Goal: Information Seeking & Learning: Learn about a topic

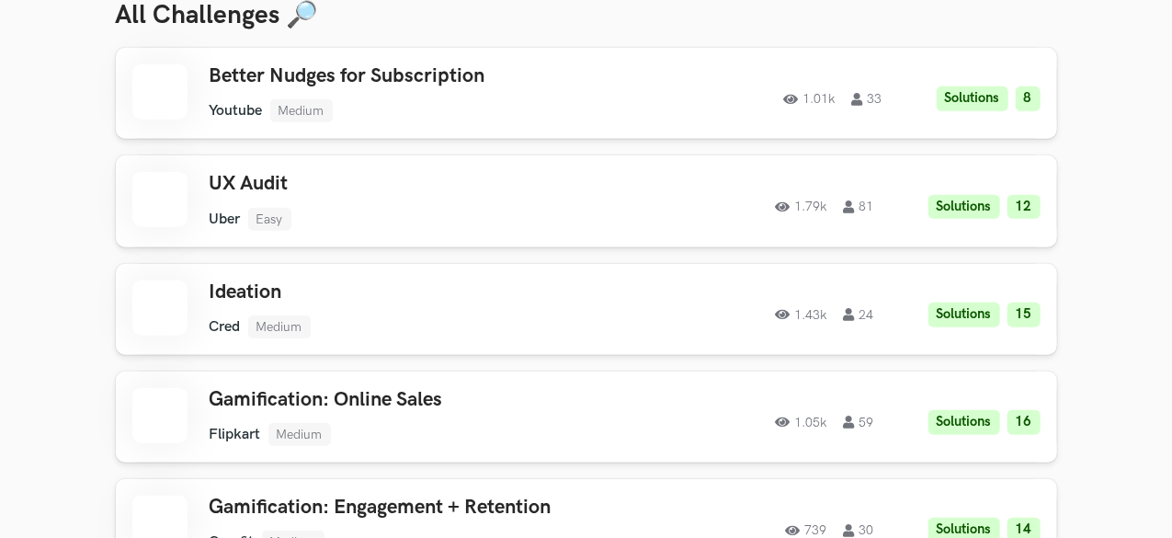
scroll to position [861, 0]
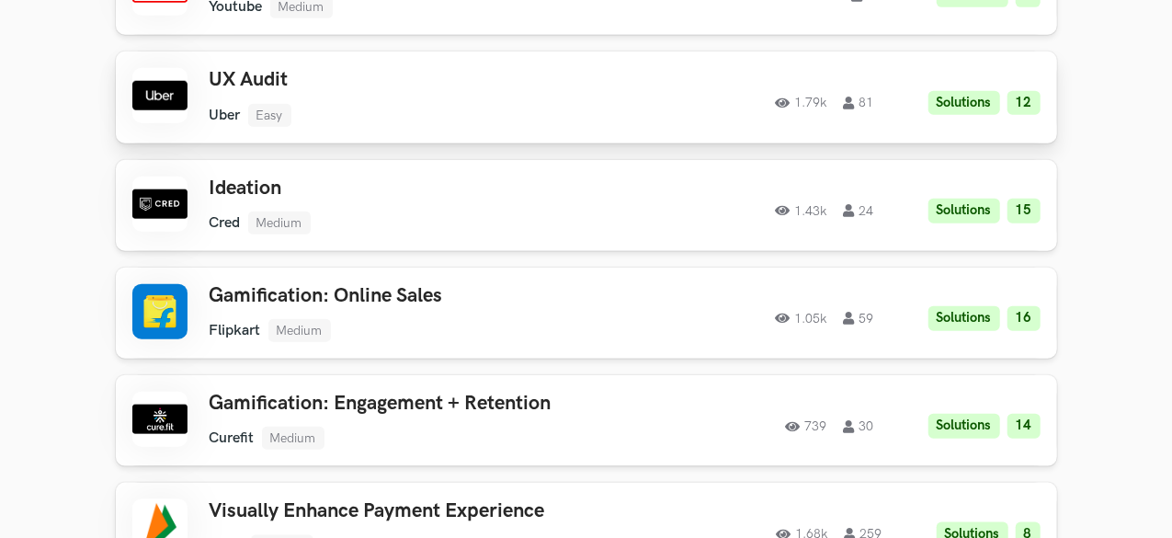
click at [476, 108] on ul "Uber Easy" at bounding box center [412, 115] width 405 height 23
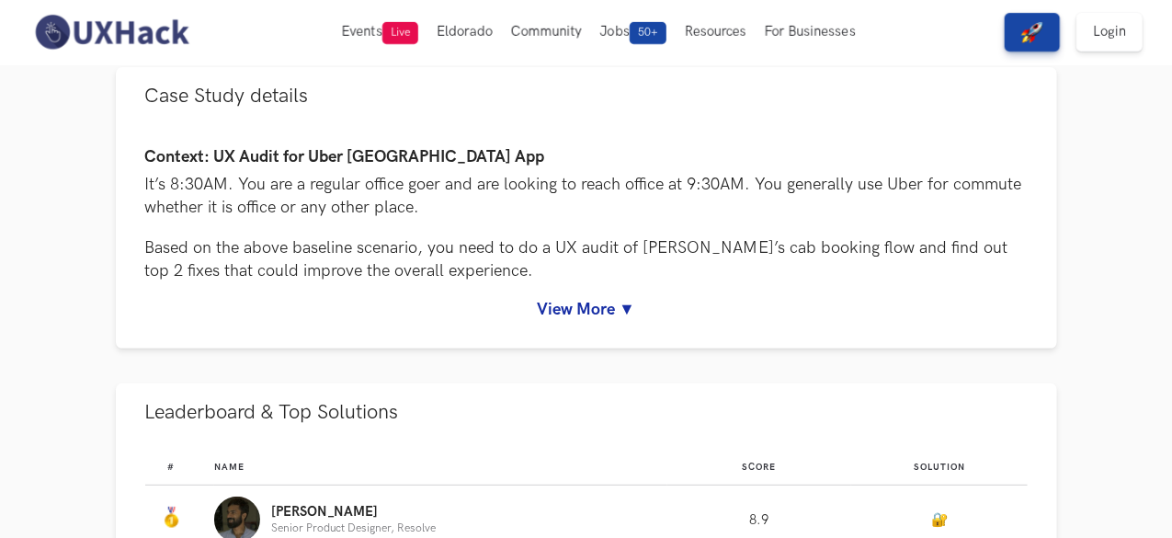
scroll to position [133, 0]
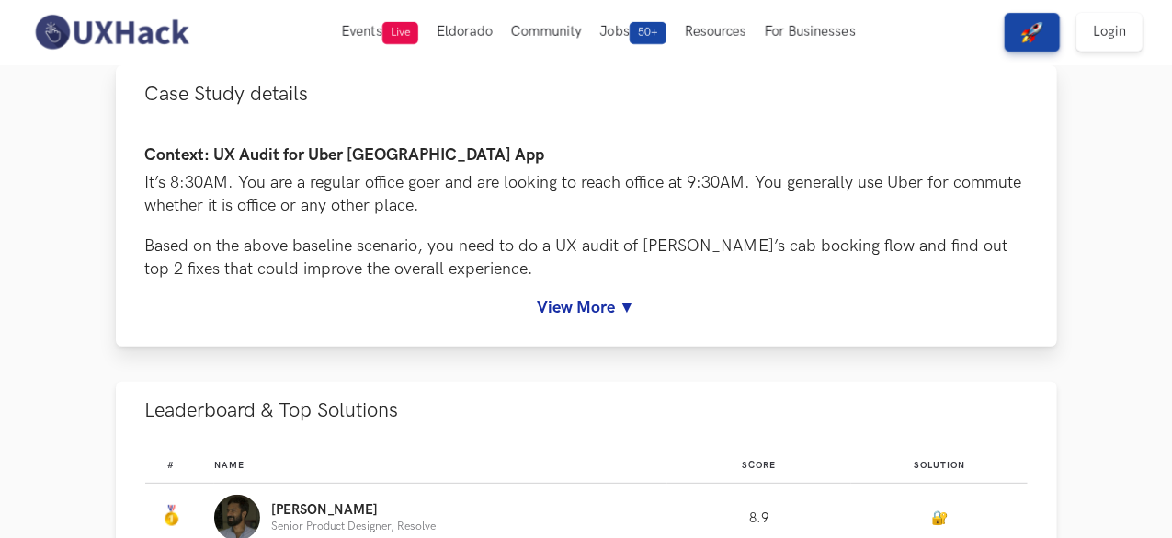
click at [592, 299] on link "View More ▼" at bounding box center [586, 307] width 883 height 19
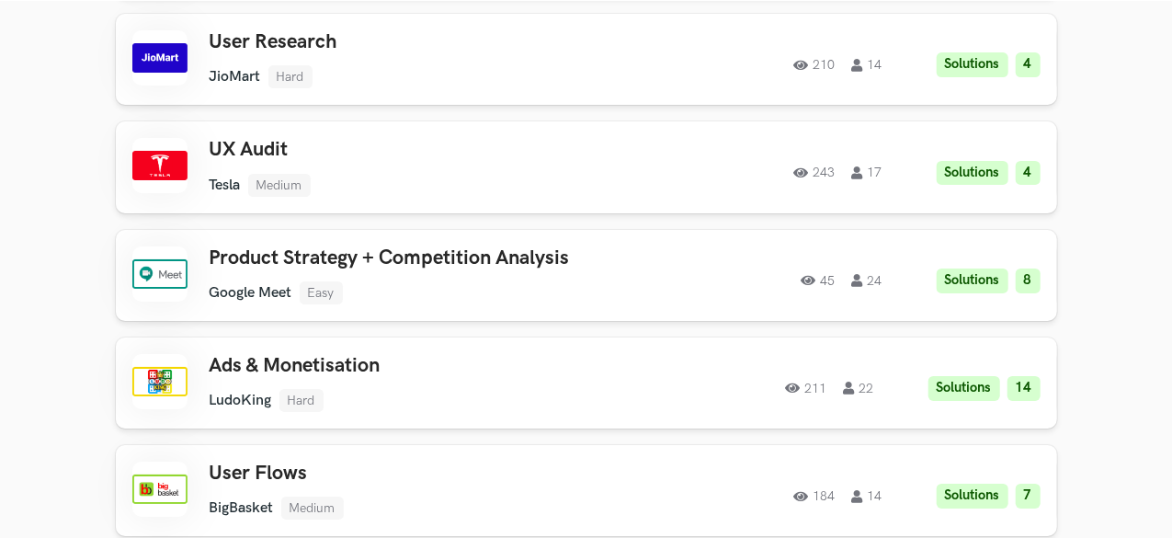
scroll to position [6943, 0]
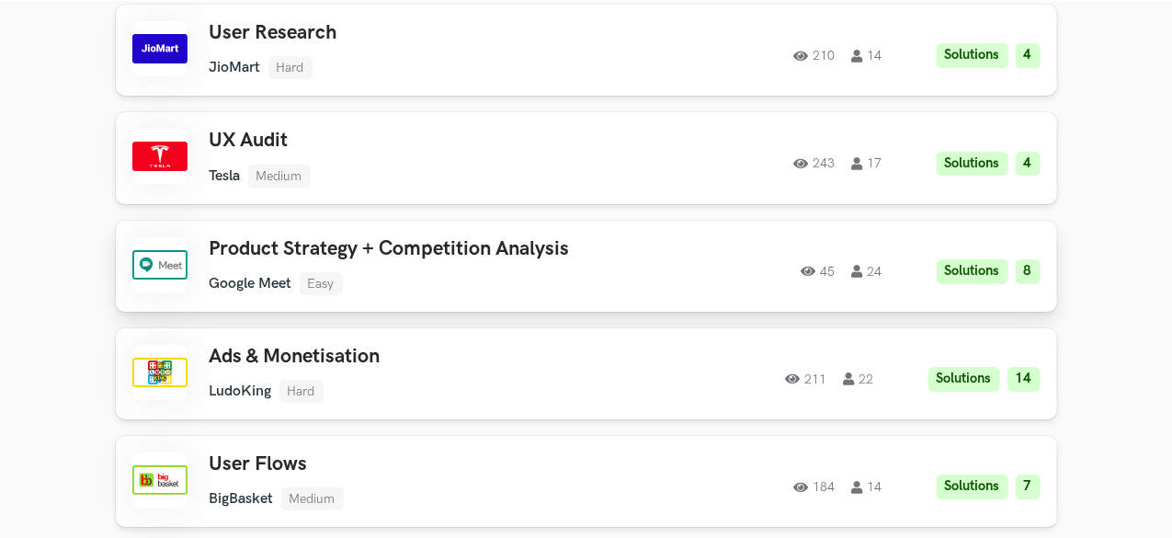
click at [291, 237] on div "Product Strategy + Competition Analysis Google Meet Easy Google Meet Easy Solut…" at bounding box center [412, 266] width 405 height 58
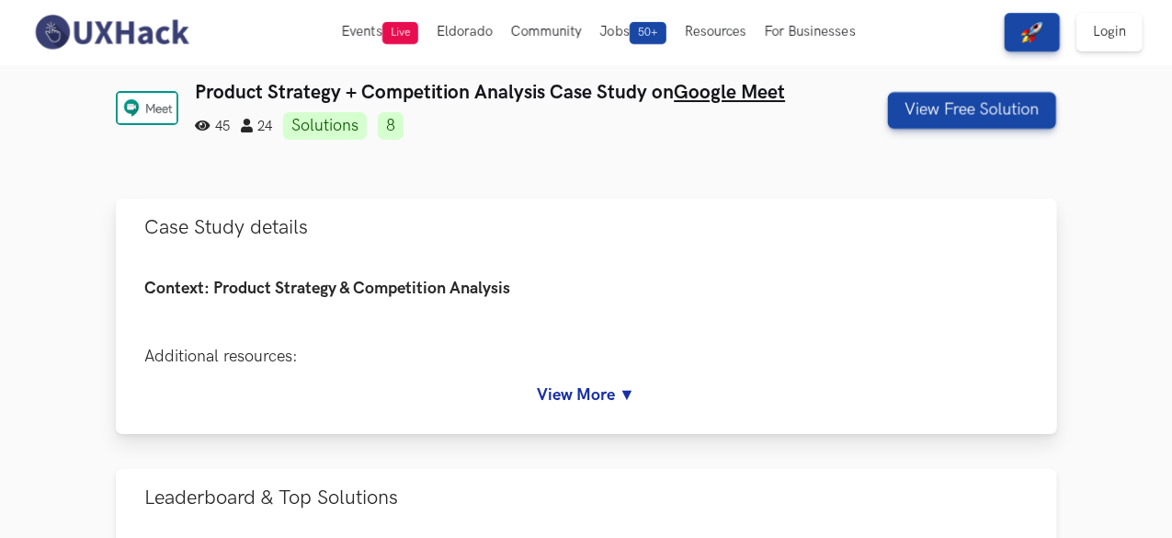
click at [592, 399] on link "View More ▼" at bounding box center [586, 394] width 883 height 19
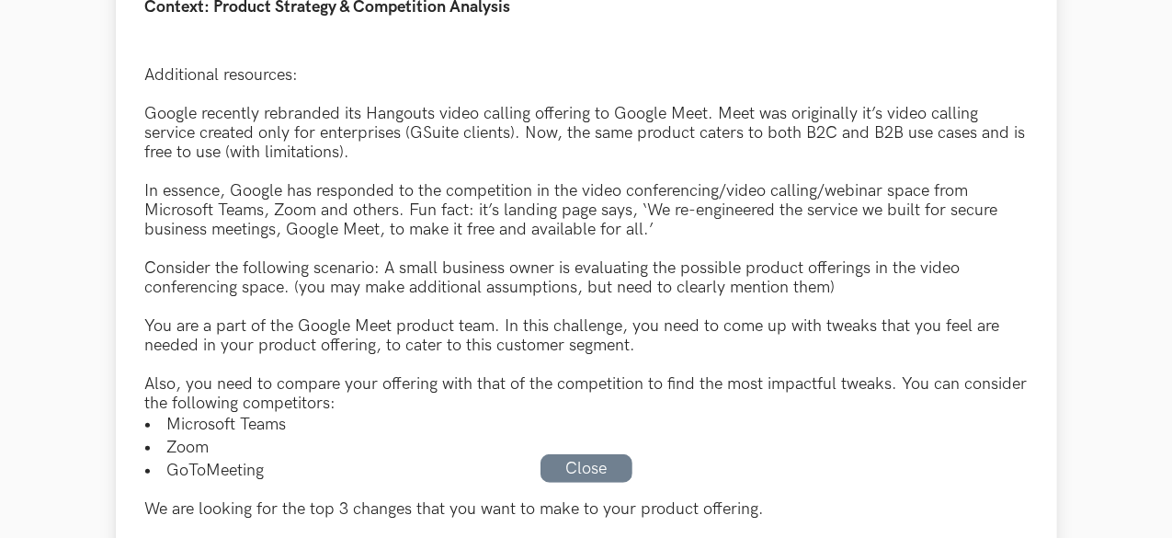
scroll to position [282, 0]
click at [1028, 435] on li "Zoom" at bounding box center [586, 446] width 883 height 23
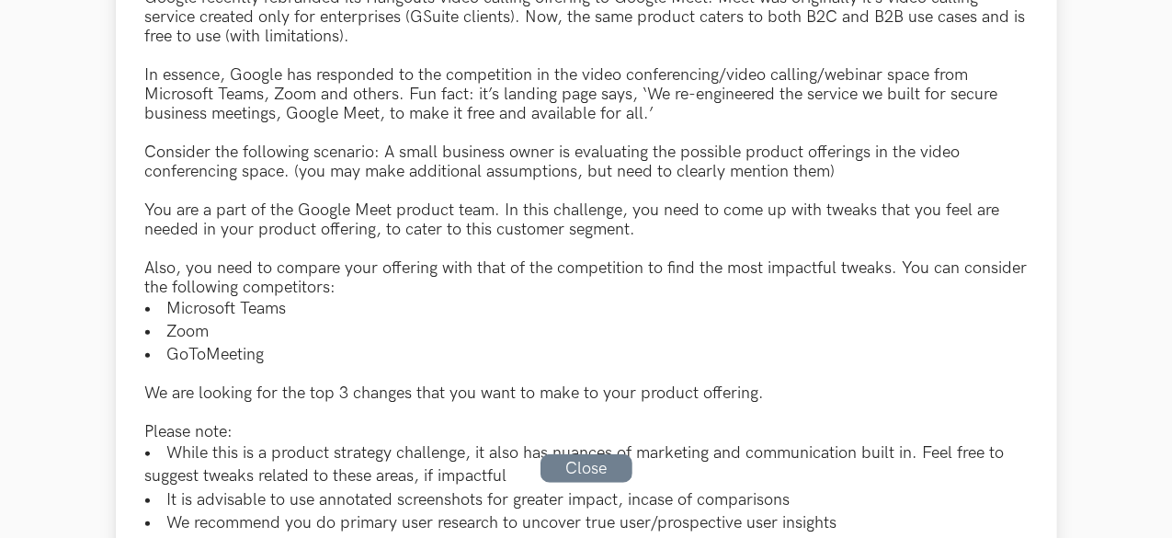
scroll to position [398, 0]
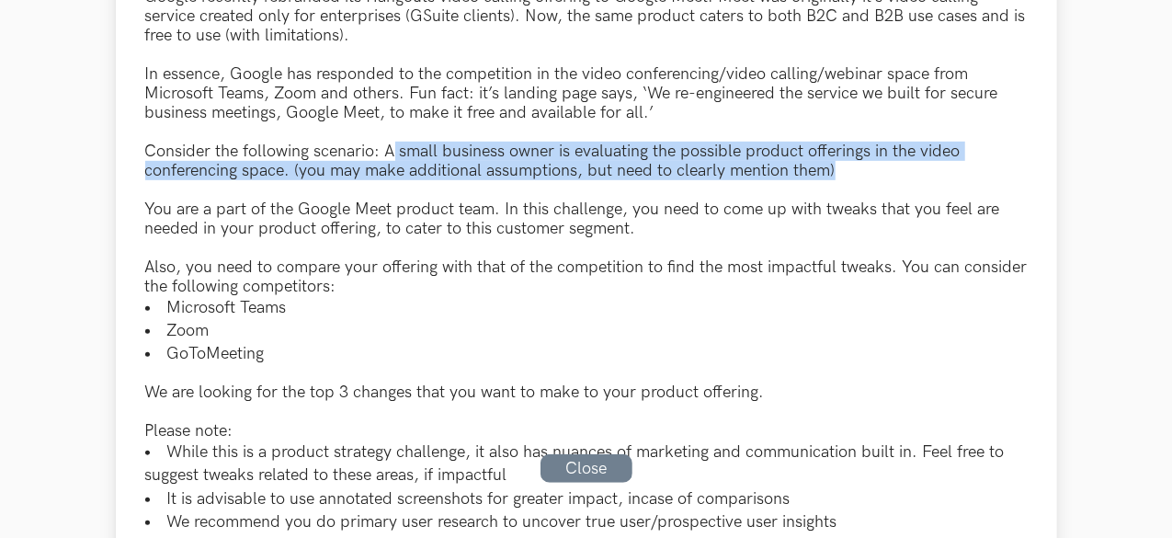
drag, startPoint x: 306, startPoint y: 138, endPoint x: 535, endPoint y: 154, distance: 229.5
click at [535, 154] on div "Consider the following scenario: A small business owner is evaluating the possi…" at bounding box center [586, 161] width 883 height 39
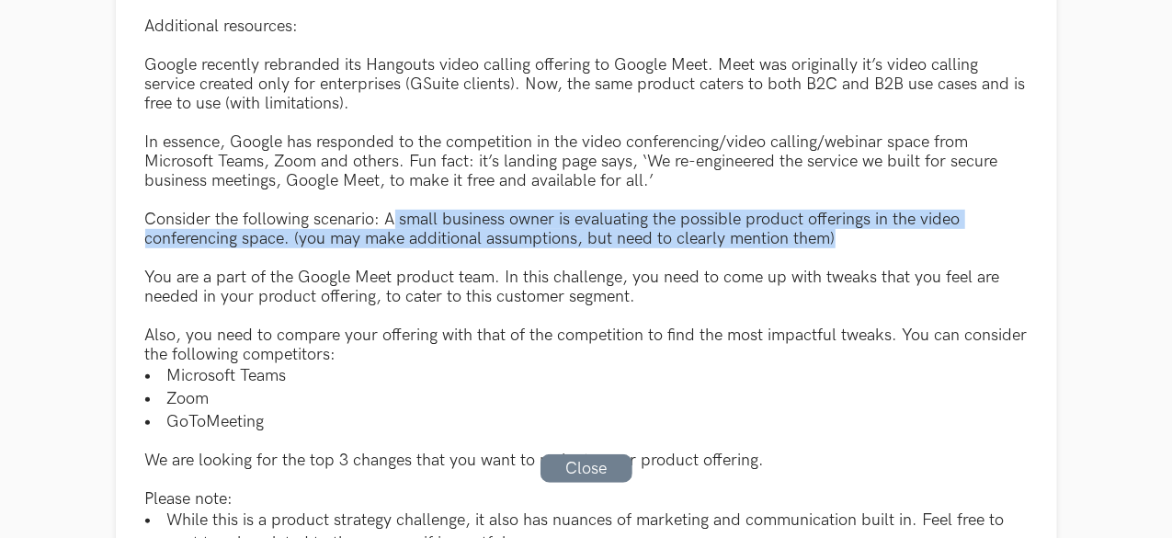
scroll to position [332, 0]
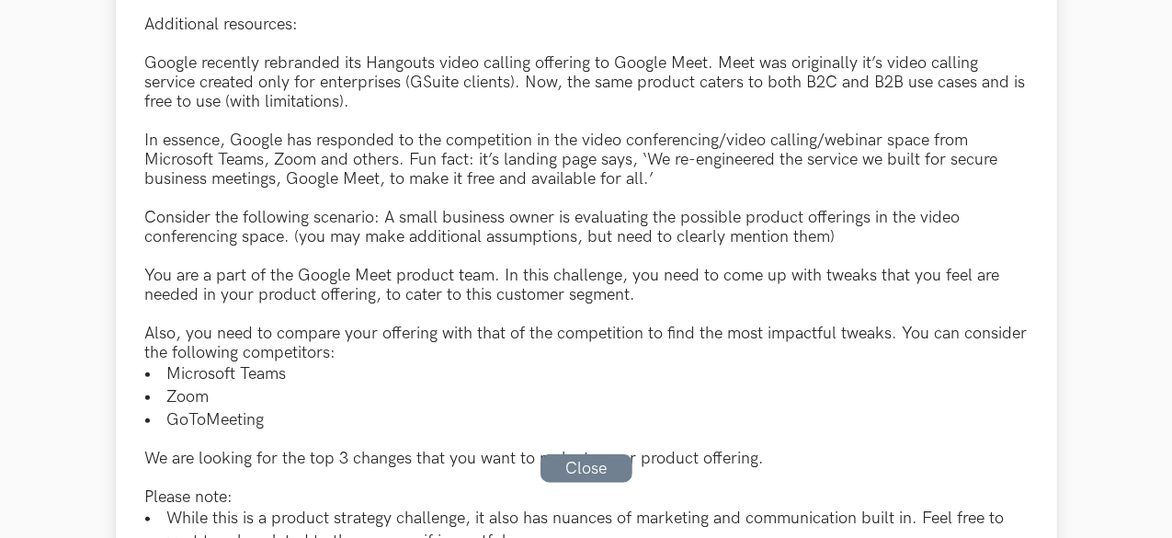
click at [500, 266] on div "You are a part of the Google Meet product team. In this challenge, you need to …" at bounding box center [586, 285] width 883 height 39
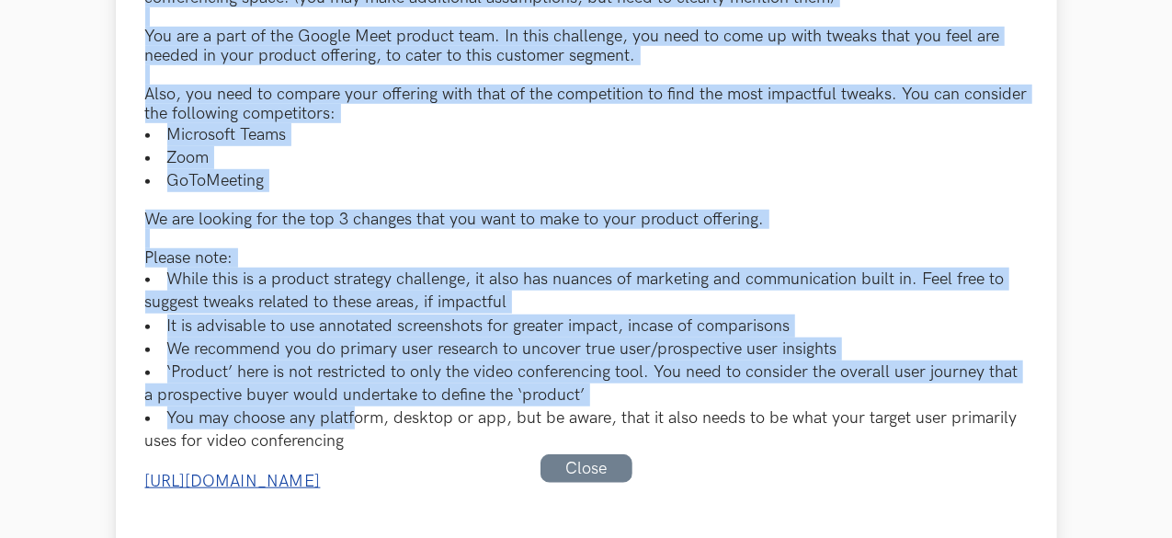
scroll to position [581, 0]
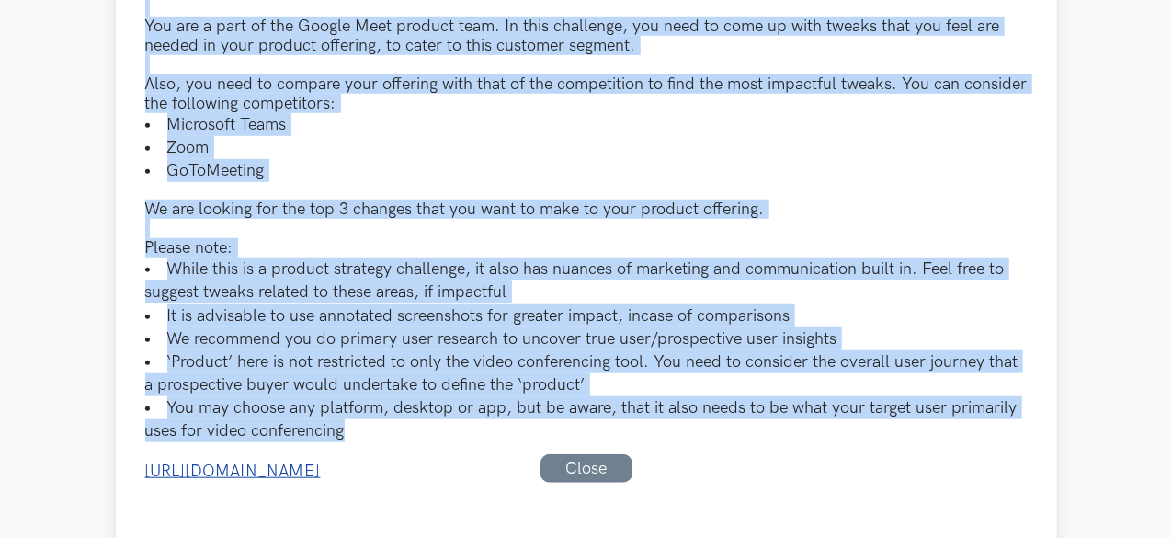
drag, startPoint x: 51, startPoint y: 106, endPoint x: 267, endPoint y: 412, distance: 374.7
click at [267, 412] on div "Context: Product Strategy & Competition Analysis Additional resources: Google r…" at bounding box center [586, 170] width 941 height 991
copy div "Context: Product Strategy & Competition Analysis Additional resources: Google r…"
